Goal: Information Seeking & Learning: Learn about a topic

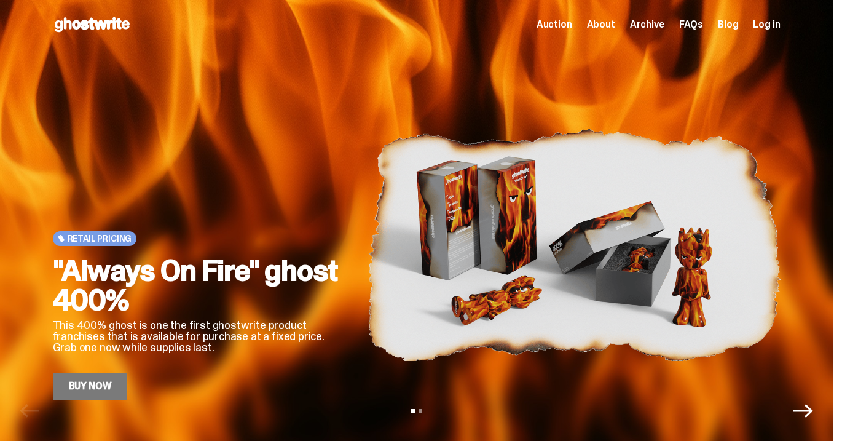
click at [613, 23] on span "About" at bounding box center [601, 25] width 28 height 10
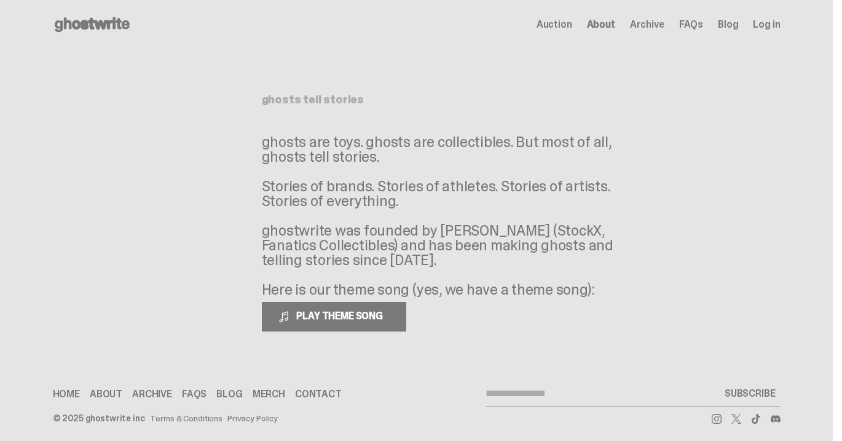
click at [572, 26] on span "Auction" at bounding box center [555, 25] width 36 height 10
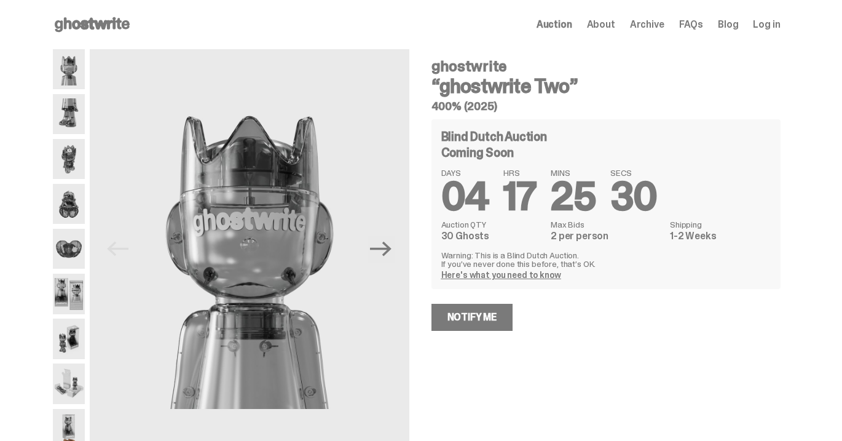
click at [566, 23] on span "Auction" at bounding box center [555, 25] width 36 height 10
click at [654, 28] on span "Archive" at bounding box center [647, 25] width 34 height 10
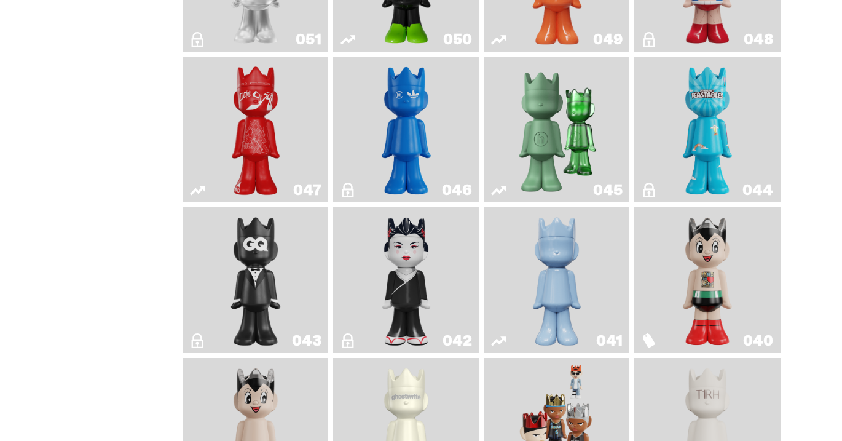
scroll to position [665, 0]
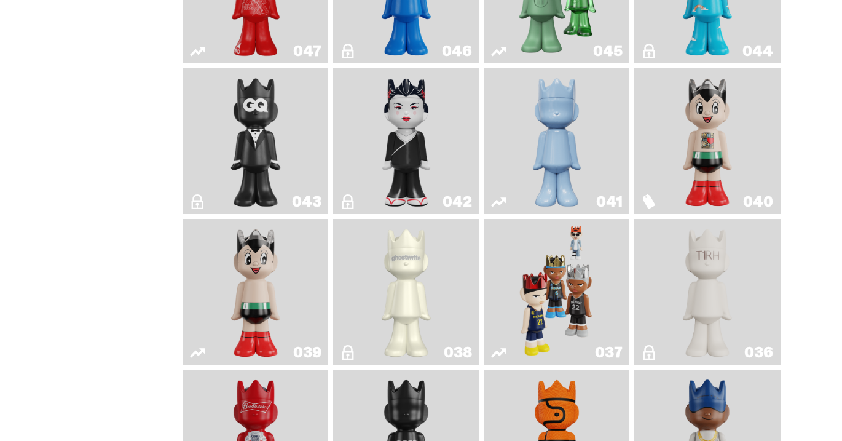
click at [729, 138] on img "Astro Boy (Heart)" at bounding box center [707, 141] width 58 height 136
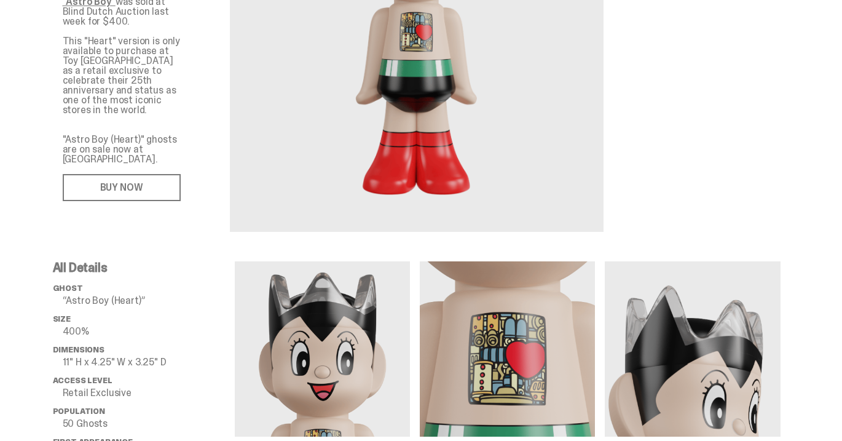
scroll to position [32, 0]
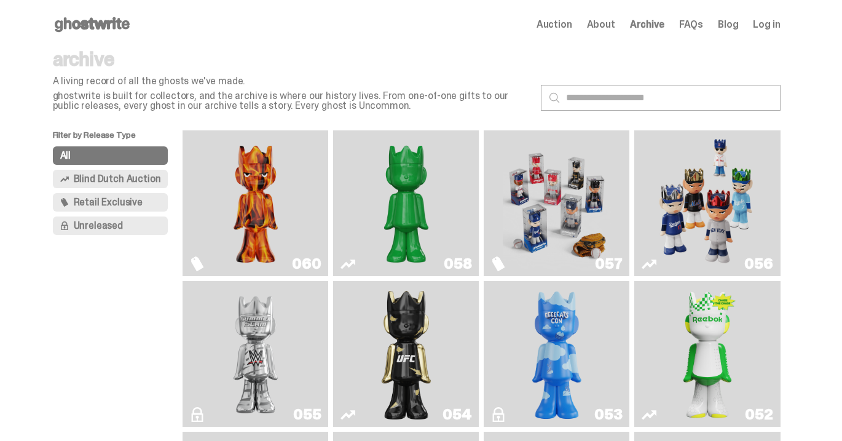
click at [93, 159] on button "All" at bounding box center [111, 155] width 116 height 18
click at [308, 184] on img "Always On Fire" at bounding box center [256, 203] width 109 height 136
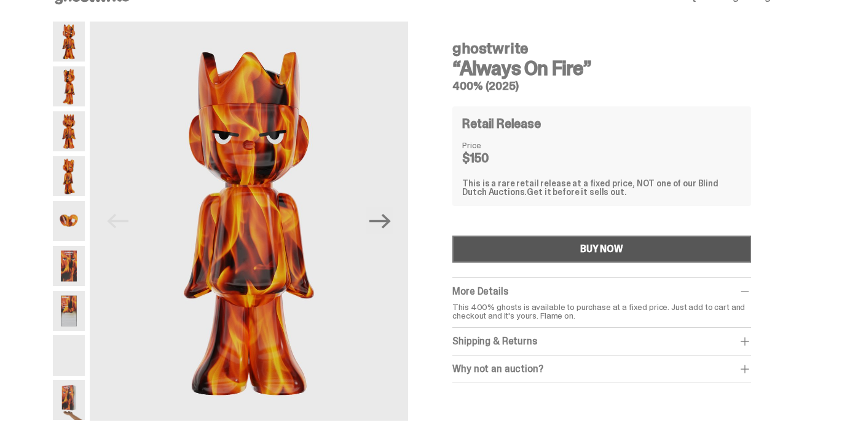
scroll to position [31, 0]
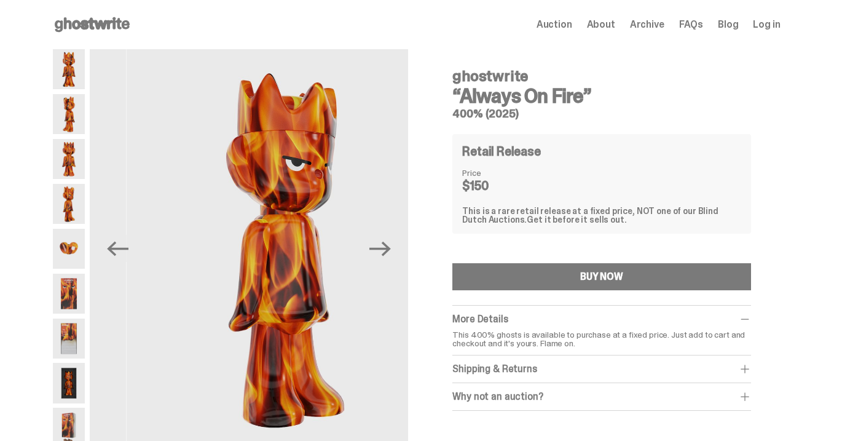
scroll to position [31, 0]
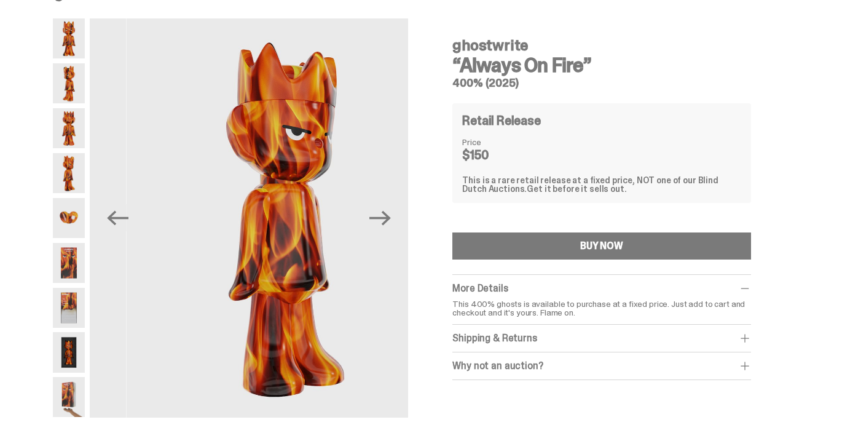
click at [385, 229] on button "Next" at bounding box center [379, 217] width 27 height 27
